Goal: Task Accomplishment & Management: Use online tool/utility

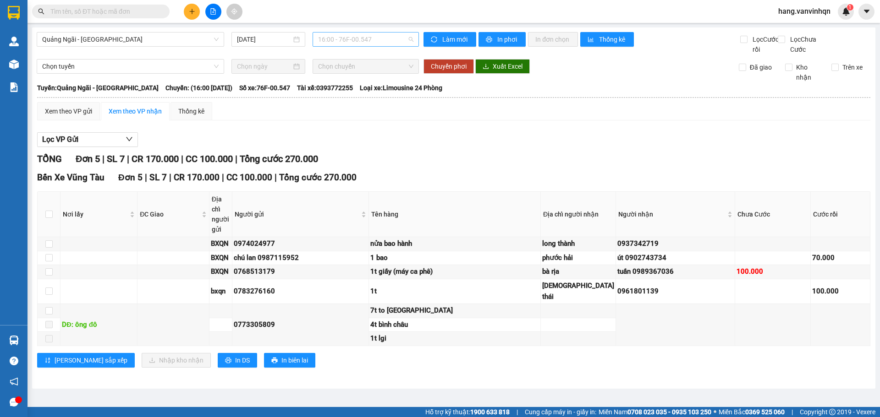
drag, startPoint x: 381, startPoint y: 41, endPoint x: 364, endPoint y: 45, distance: 17.9
click at [381, 41] on span "16:00 - 76F-00.547" at bounding box center [365, 40] width 95 height 14
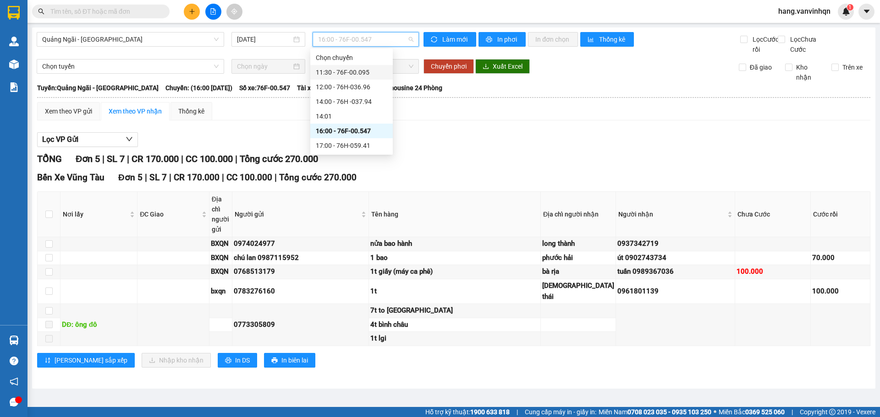
drag, startPoint x: 358, startPoint y: 87, endPoint x: 364, endPoint y: 73, distance: 14.8
click at [364, 73] on div "Chọn chuyến 11:30 - 76F-00.095 12:00 - 76H-036.96 14:00 - 76H -037.94 14:01 16:…" at bounding box center [351, 101] width 82 height 103
drag, startPoint x: 363, startPoint y: 72, endPoint x: 358, endPoint y: 75, distance: 5.1
click at [362, 73] on div "11:30 - 76F-00.095" at bounding box center [351, 72] width 71 height 10
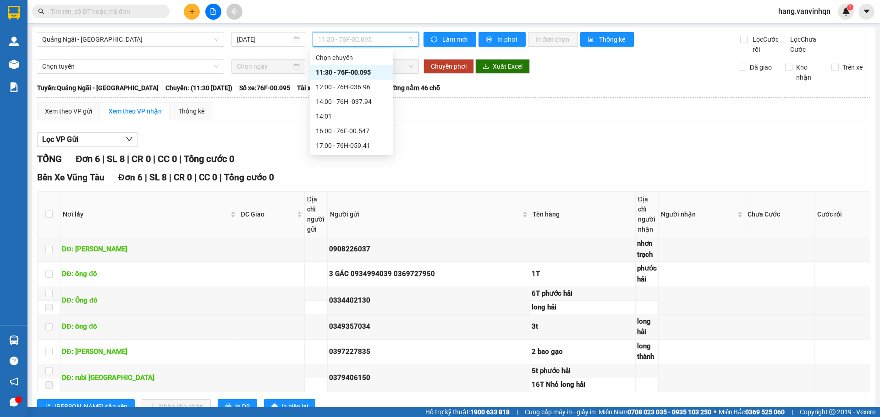
click at [394, 39] on span "11:30 - 76F-00.095" at bounding box center [365, 40] width 95 height 14
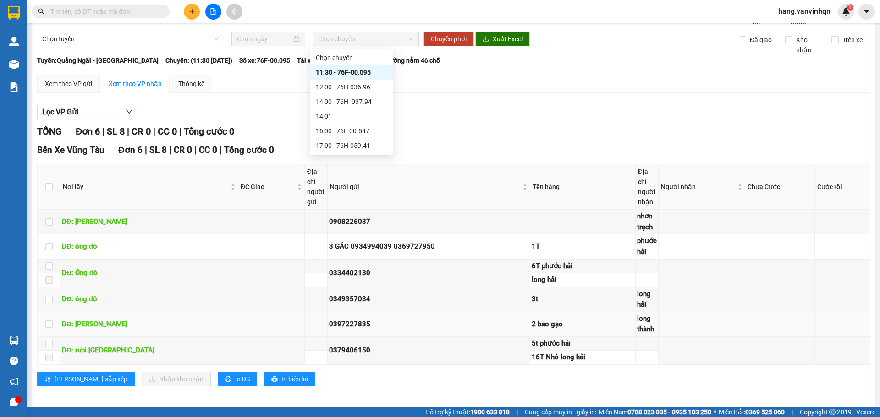
scroll to position [43, 0]
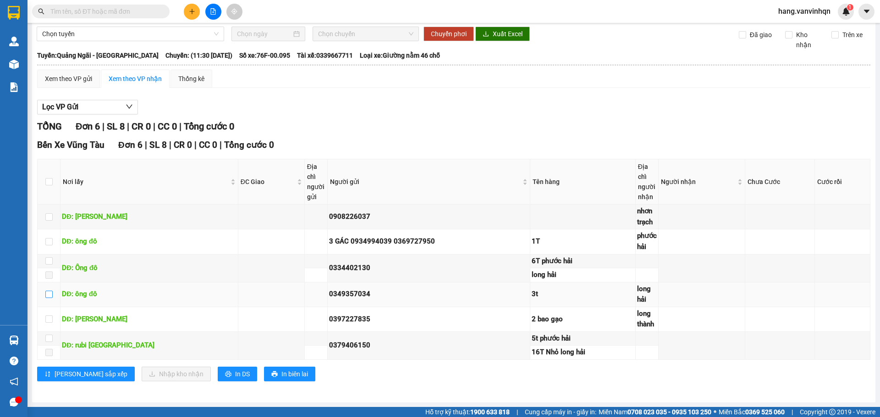
click at [45, 296] on input "checkbox" at bounding box center [48, 294] width 7 height 7
checkbox input "true"
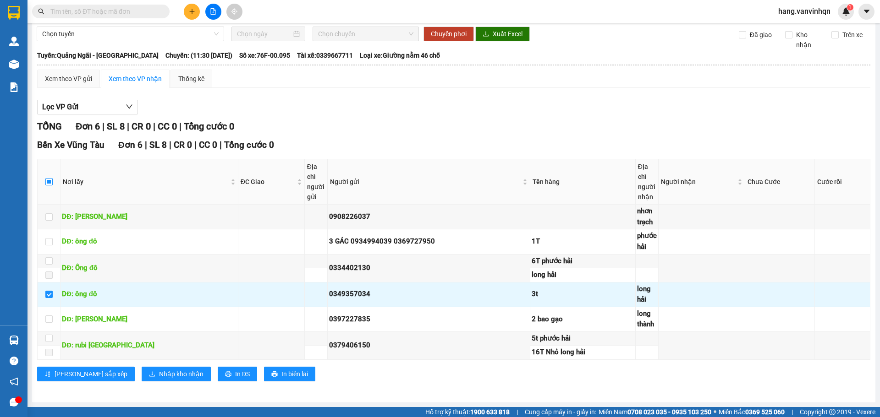
click at [49, 181] on input "checkbox" at bounding box center [48, 181] width 7 height 7
checkbox input "true"
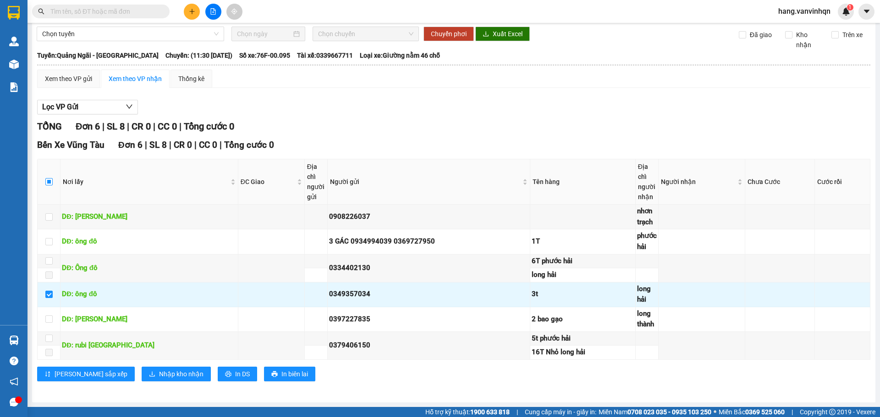
checkbox input "true"
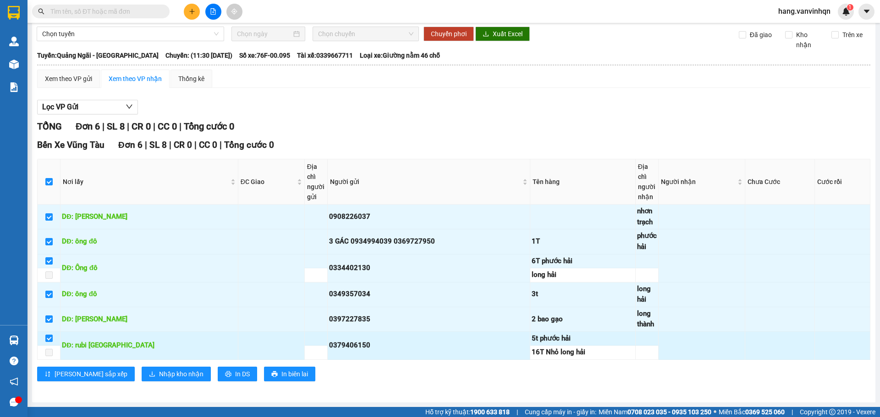
click at [49, 333] on td at bounding box center [49, 339] width 23 height 14
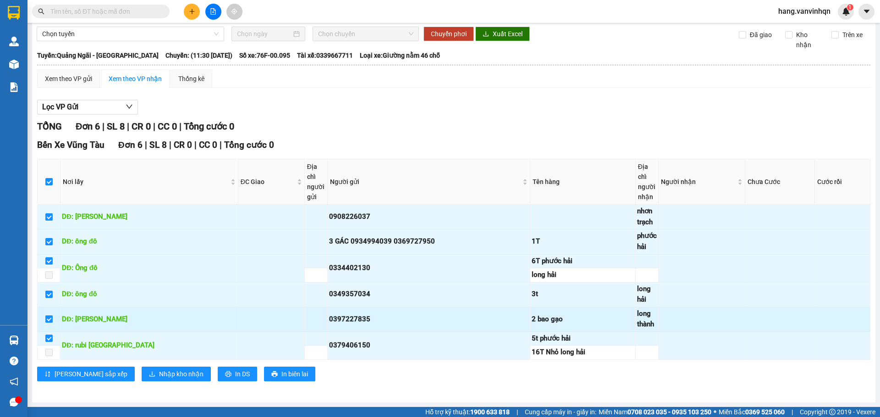
click at [49, 320] on input "checkbox" at bounding box center [48, 319] width 7 height 7
checkbox input "false"
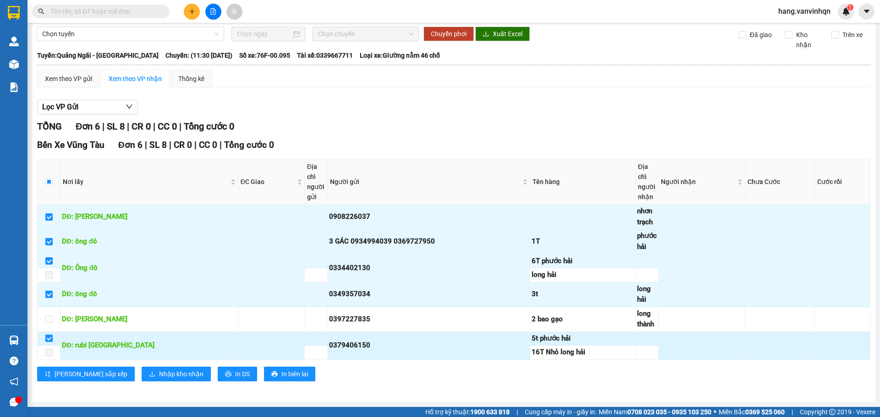
click at [48, 339] on input "checkbox" at bounding box center [48, 338] width 7 height 7
checkbox input "false"
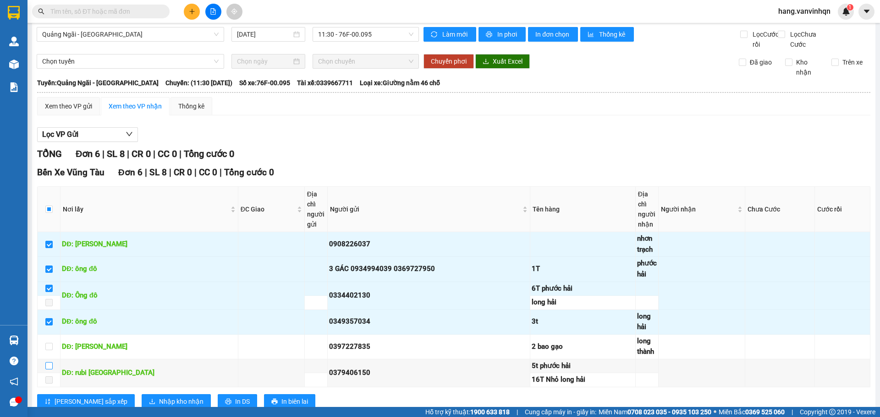
scroll to position [0, 0]
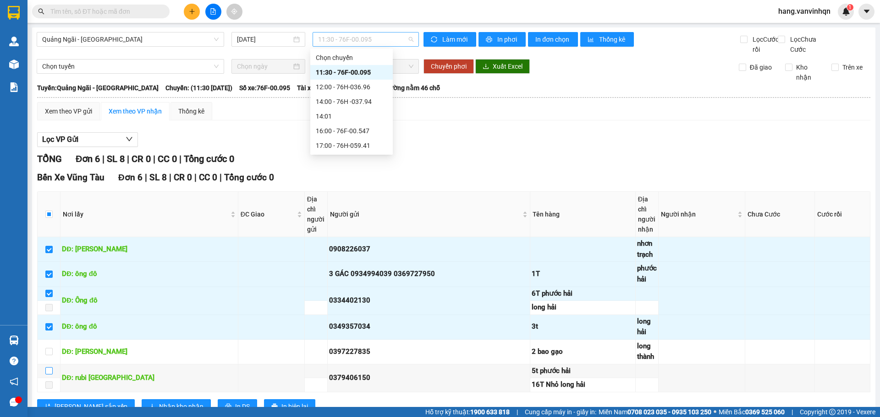
click at [384, 41] on span "11:30 - 76F-00.095" at bounding box center [365, 40] width 95 height 14
click at [365, 99] on div "14:00 - 76H -037.94" at bounding box center [351, 102] width 71 height 10
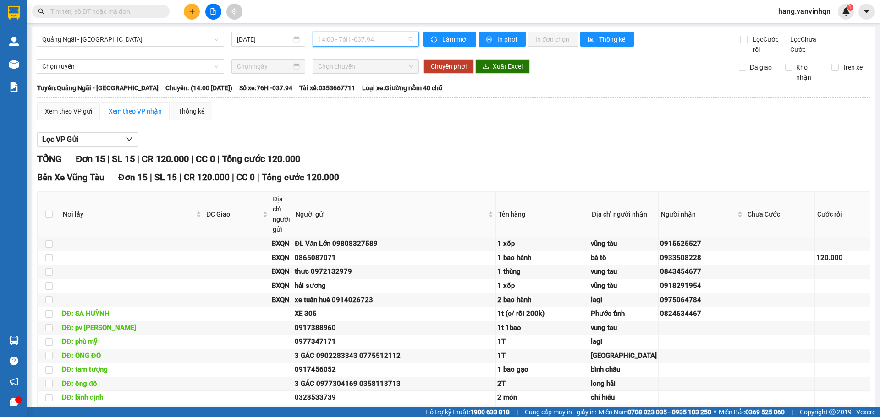
click at [381, 32] on div "14:00 - 76H -037.94" at bounding box center [365, 39] width 106 height 15
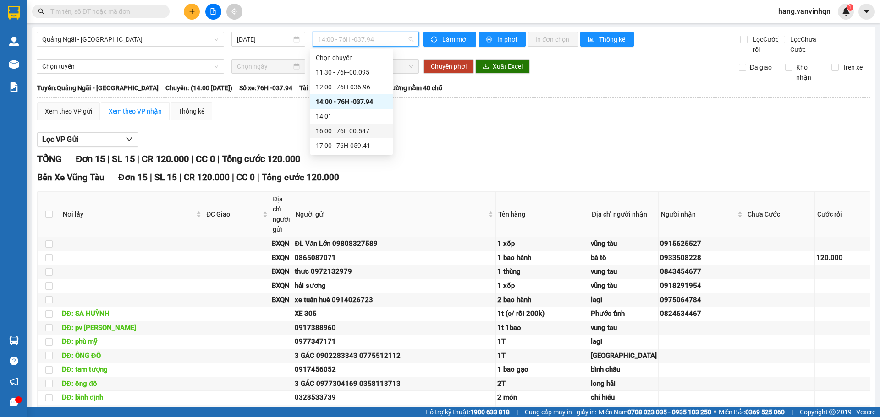
click at [365, 130] on div "16:00 - 76F-00.547" at bounding box center [351, 131] width 71 height 10
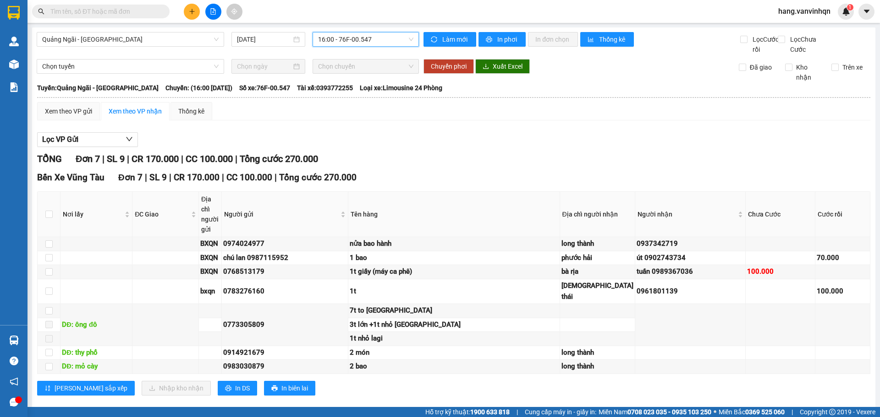
drag, startPoint x: 378, startPoint y: 38, endPoint x: 371, endPoint y: 66, distance: 29.7
click at [374, 46] on span "16:00 - 76F-00.547" at bounding box center [365, 40] width 95 height 14
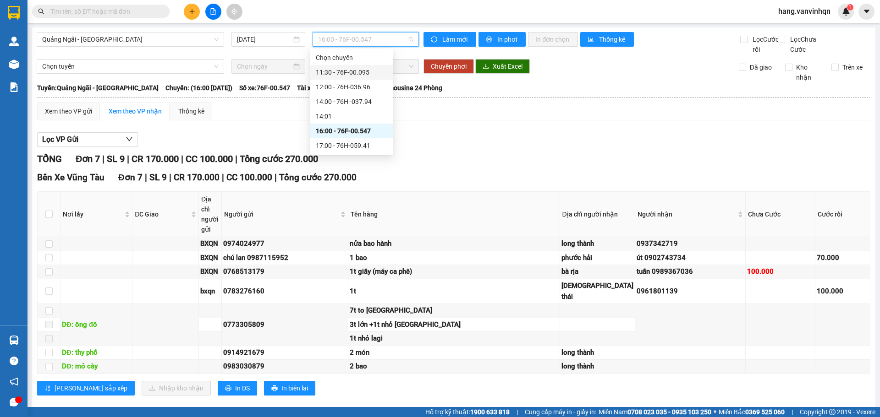
click at [362, 72] on div "11:30 - 76F-00.095" at bounding box center [351, 72] width 71 height 10
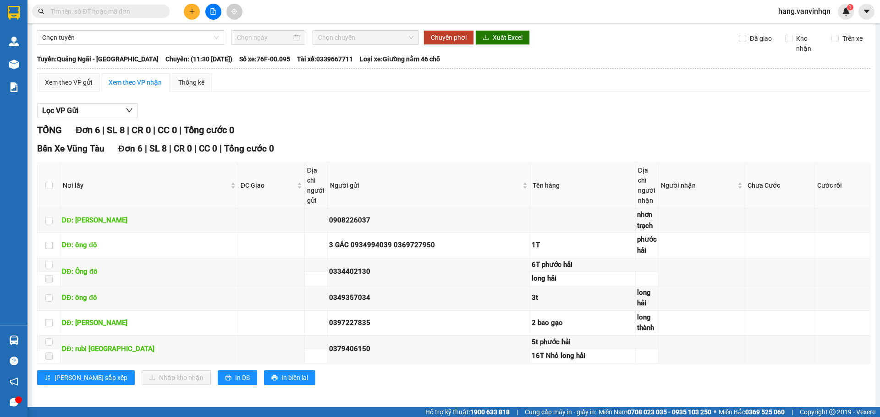
scroll to position [43, 0]
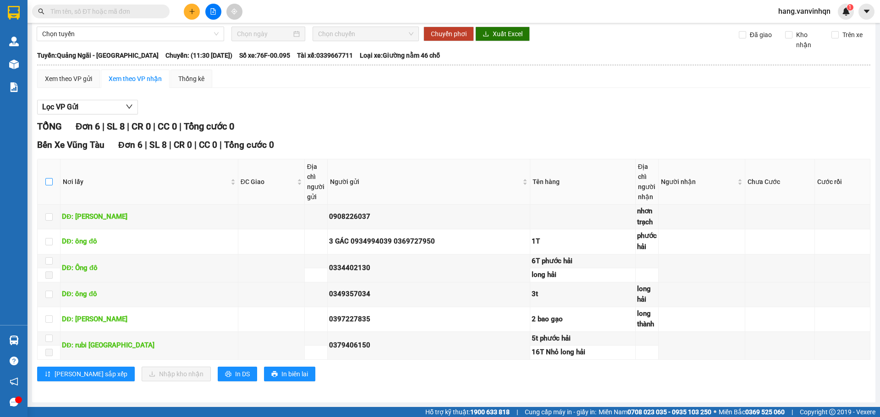
click at [51, 180] on input "checkbox" at bounding box center [48, 181] width 7 height 7
checkbox input "true"
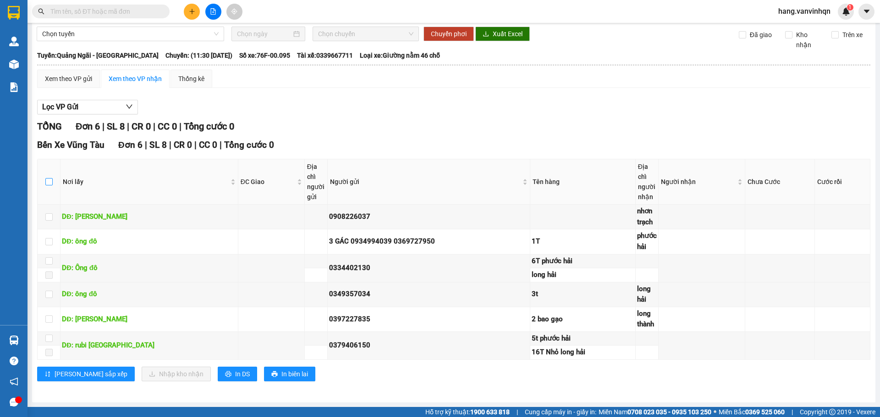
checkbox input "true"
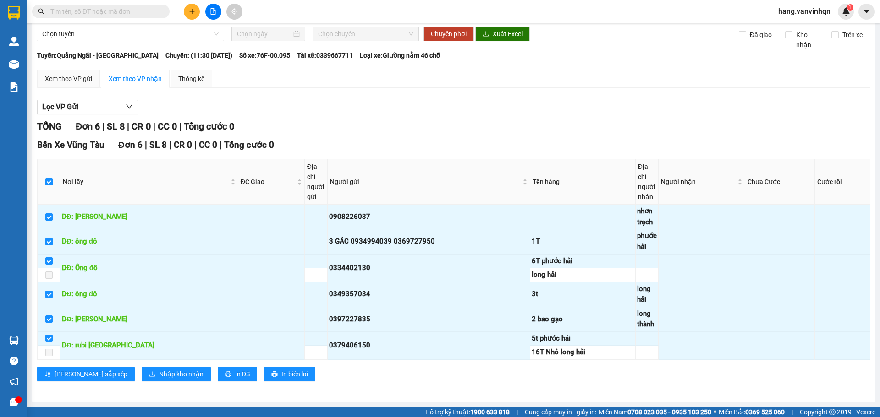
click at [51, 180] on input "checkbox" at bounding box center [48, 181] width 7 height 7
checkbox input "false"
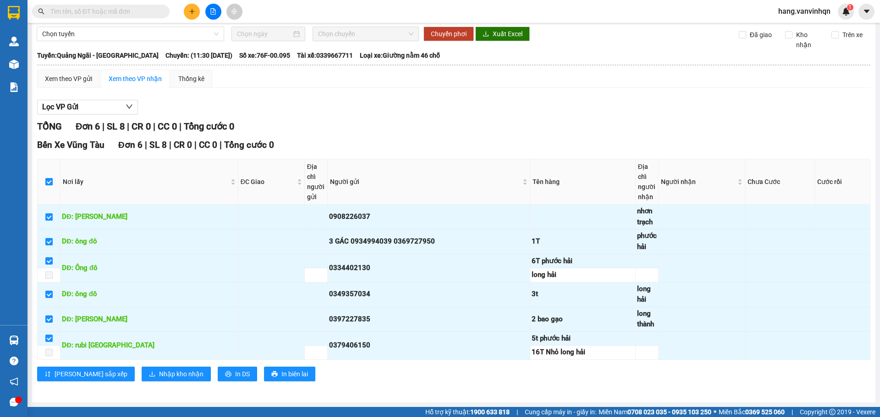
checkbox input "false"
